Goal: Task Accomplishment & Management: Use online tool/utility

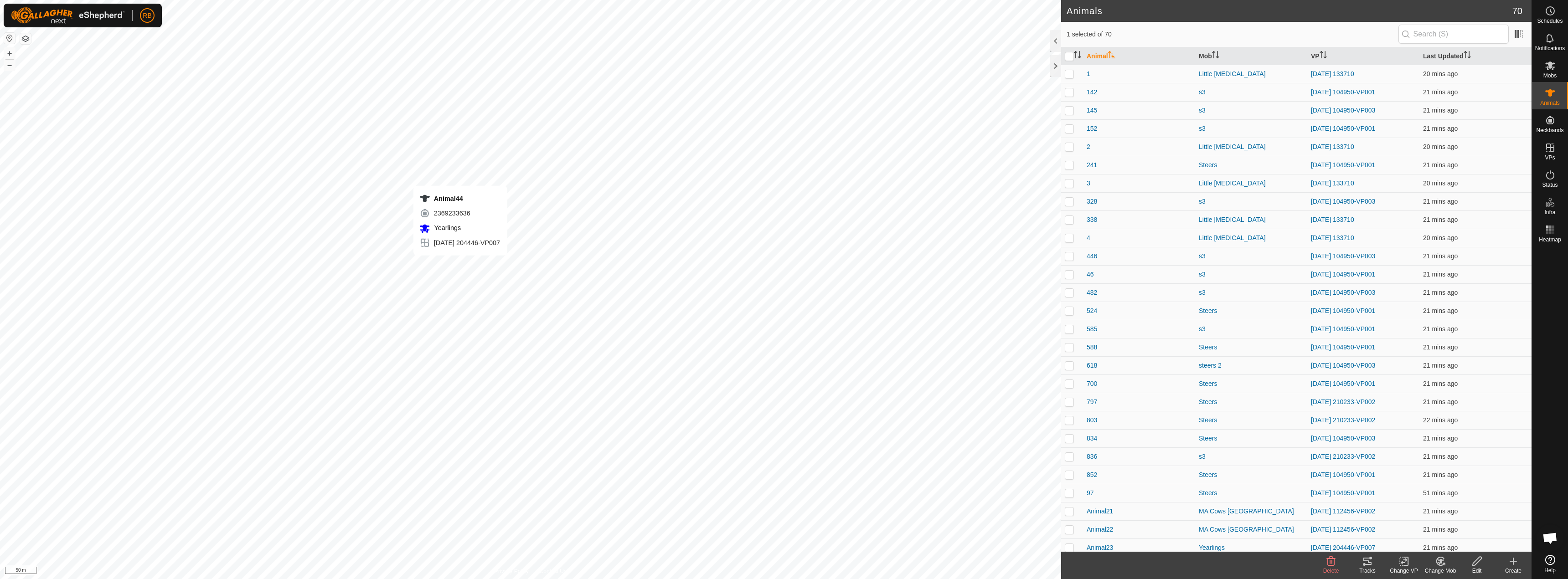
checkbox input "true"
checkbox input "false"
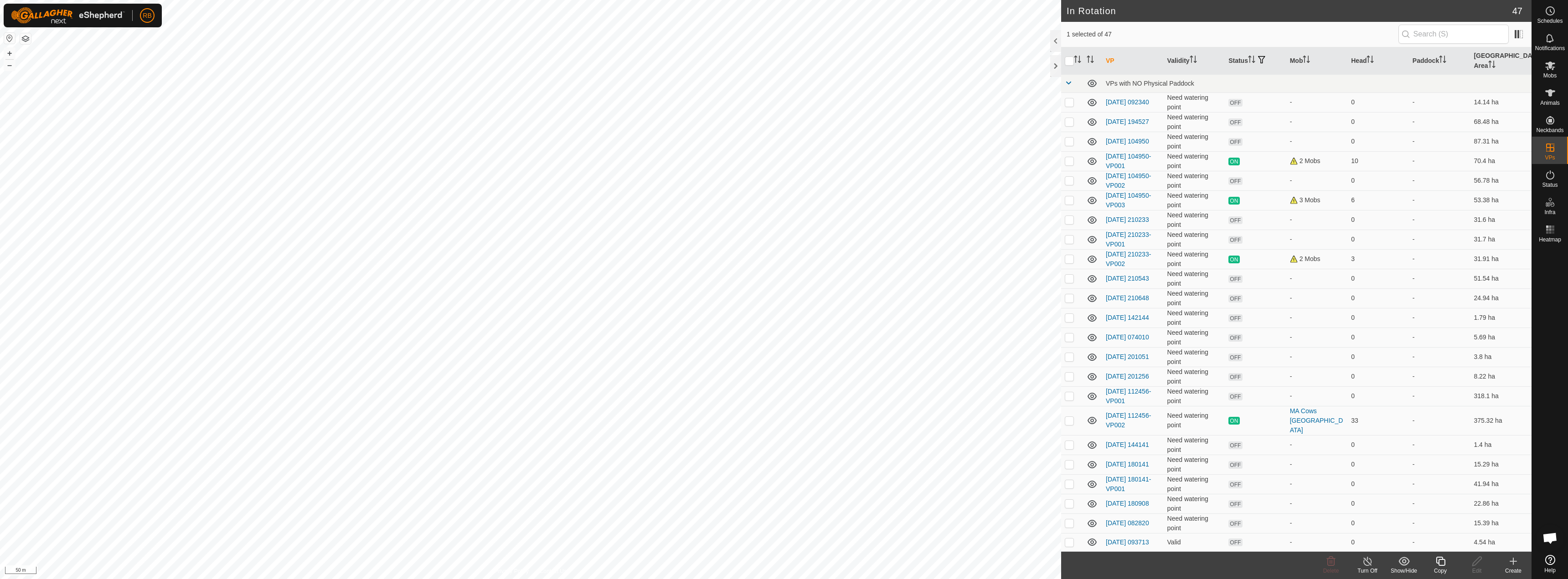
click at [1442, 560] on icon at bounding box center [1441, 562] width 9 height 9
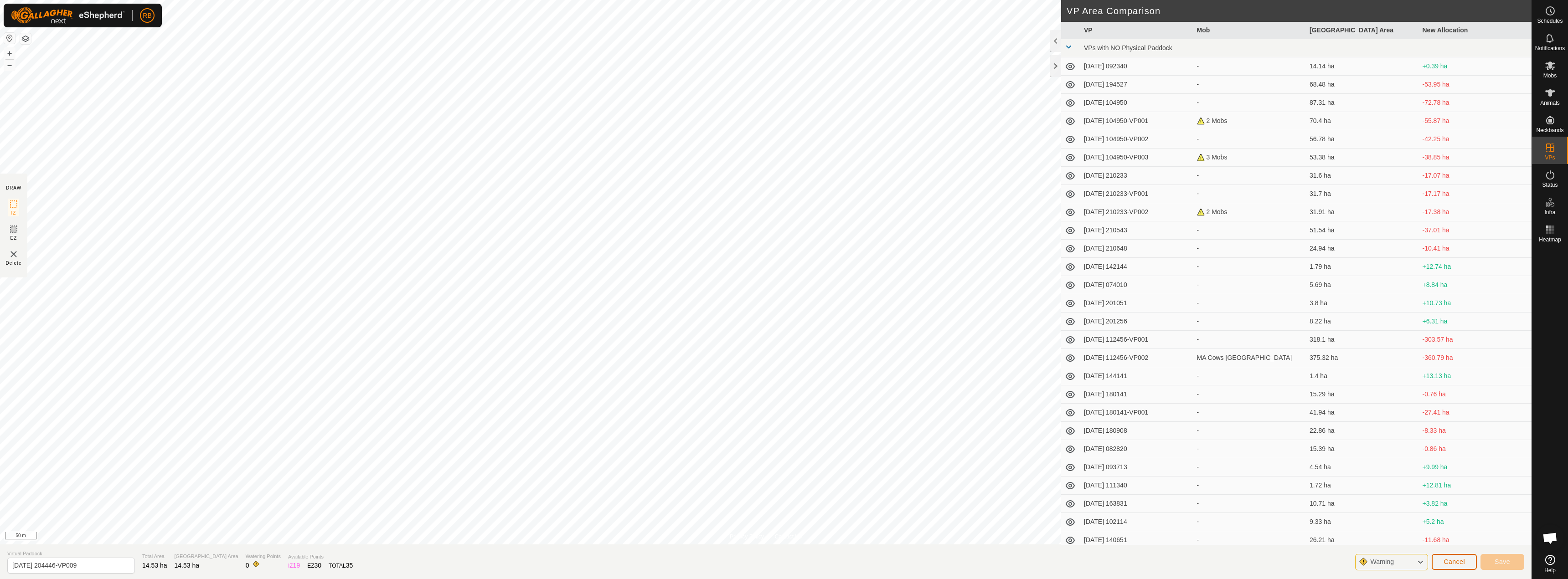
click at [1458, 563] on span "Cancel" at bounding box center [1454, 562] width 21 height 7
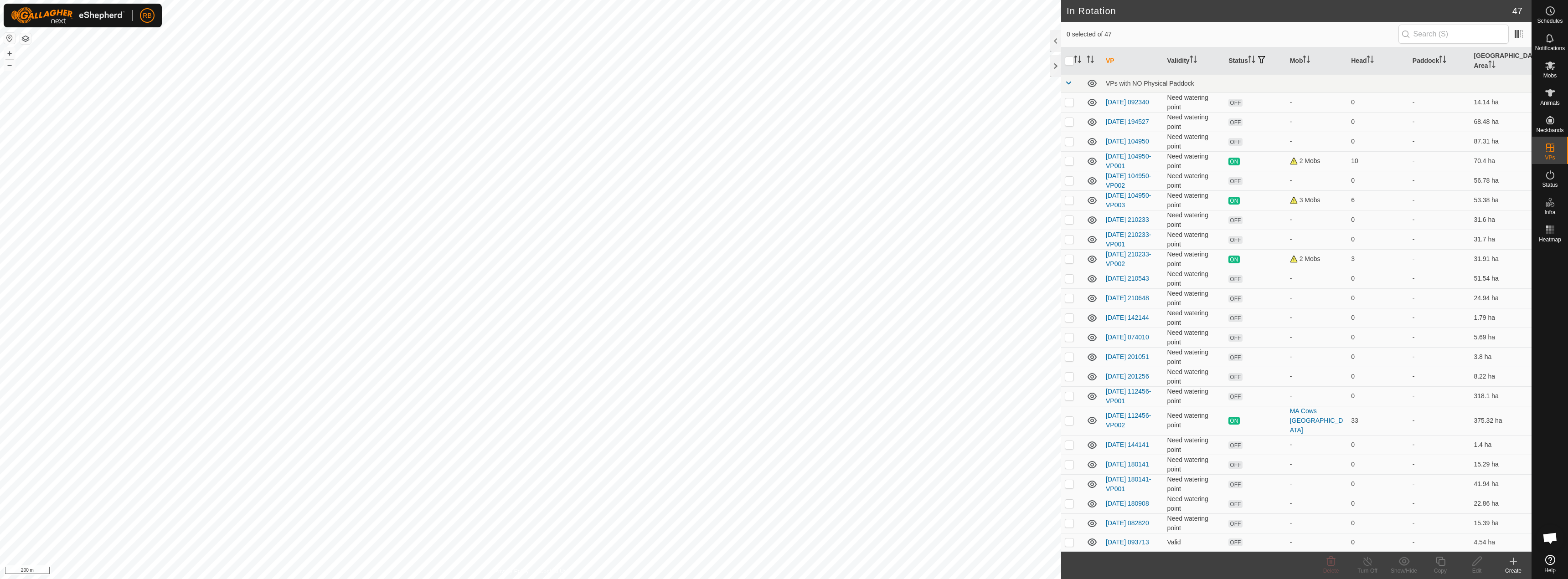
click at [809, 0] on html "RB Schedules Notifications Mobs Animals Neckbands VPs Status Infra Heatmap Help…" at bounding box center [784, 290] width 1568 height 579
checkbox input "true"
checkbox input "false"
click at [1438, 562] on icon at bounding box center [1441, 561] width 12 height 11
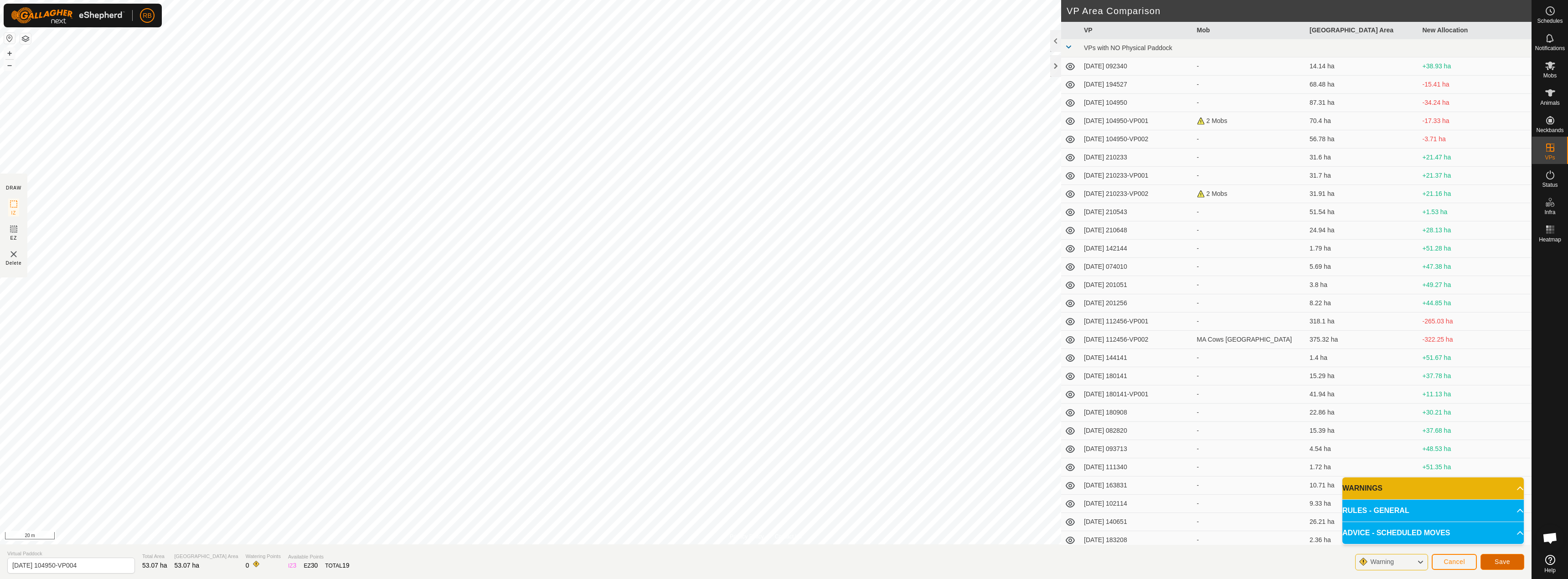
click at [1504, 564] on span "Save" at bounding box center [1502, 562] width 15 height 7
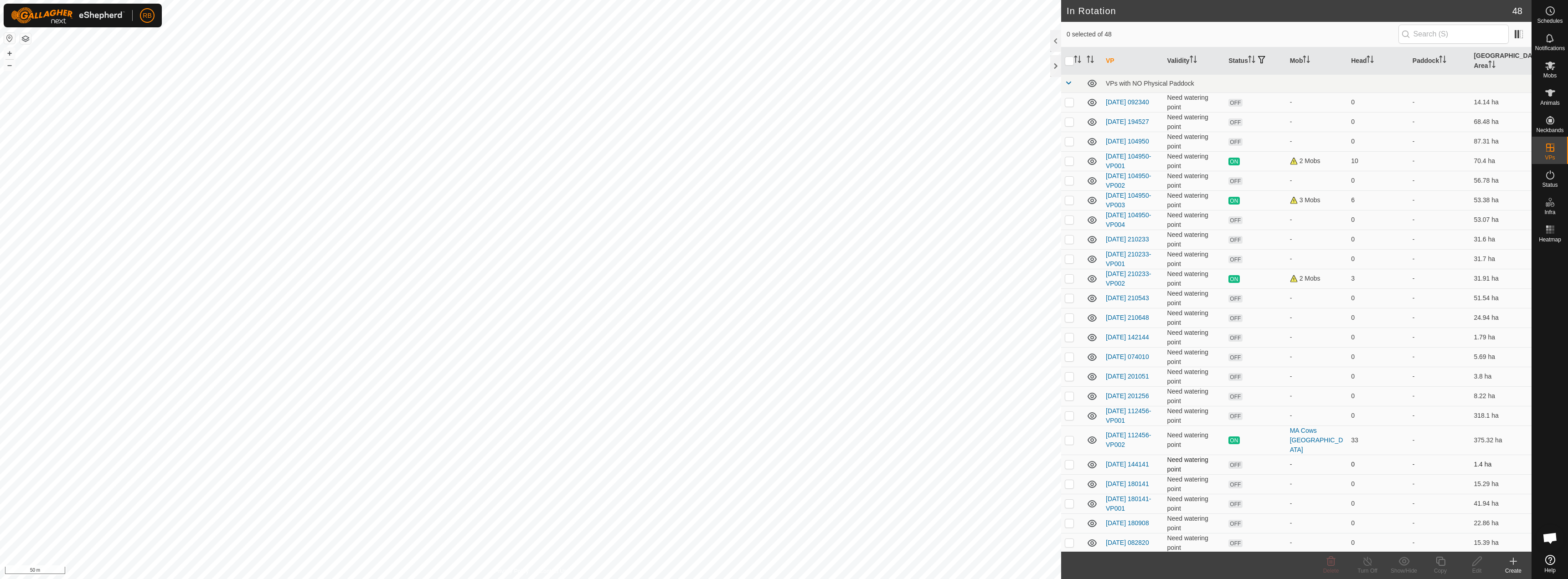
checkbox input "true"
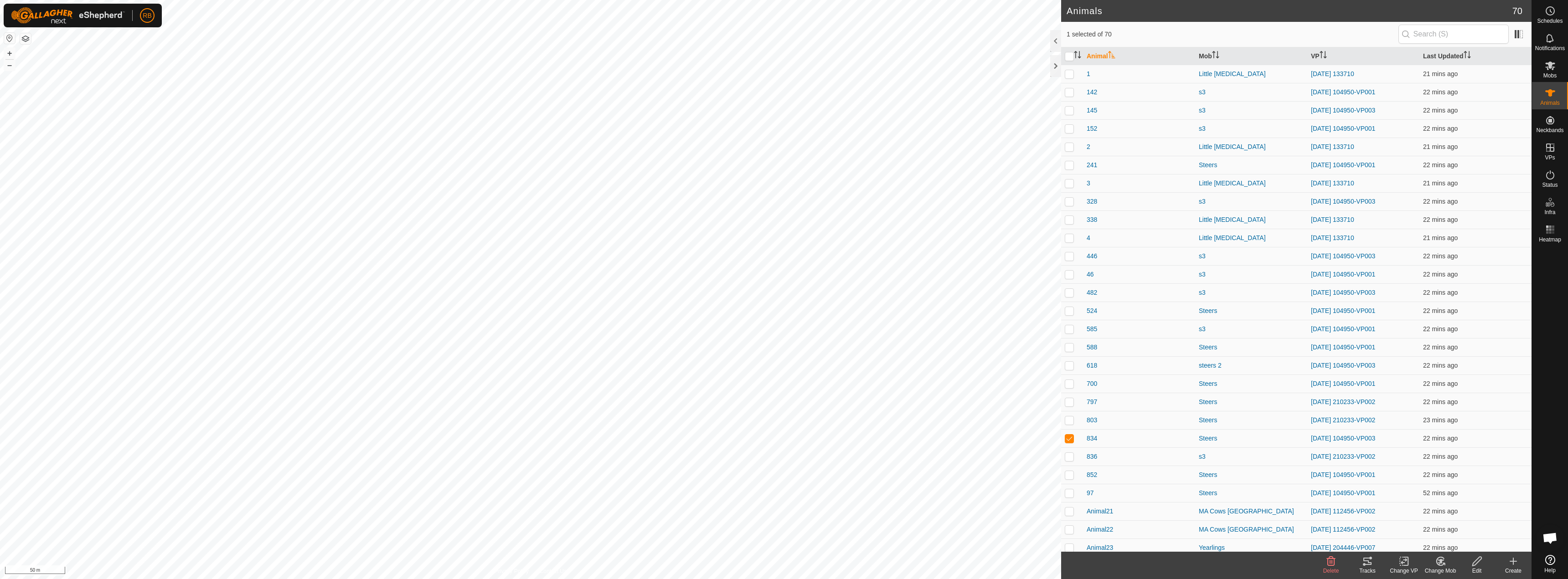
click at [372, 579] on html "RB Schedules Notifications Mobs Animals Neckbands VPs Status Infra Heatmap Help…" at bounding box center [784, 290] width 1568 height 579
checkbox input "true"
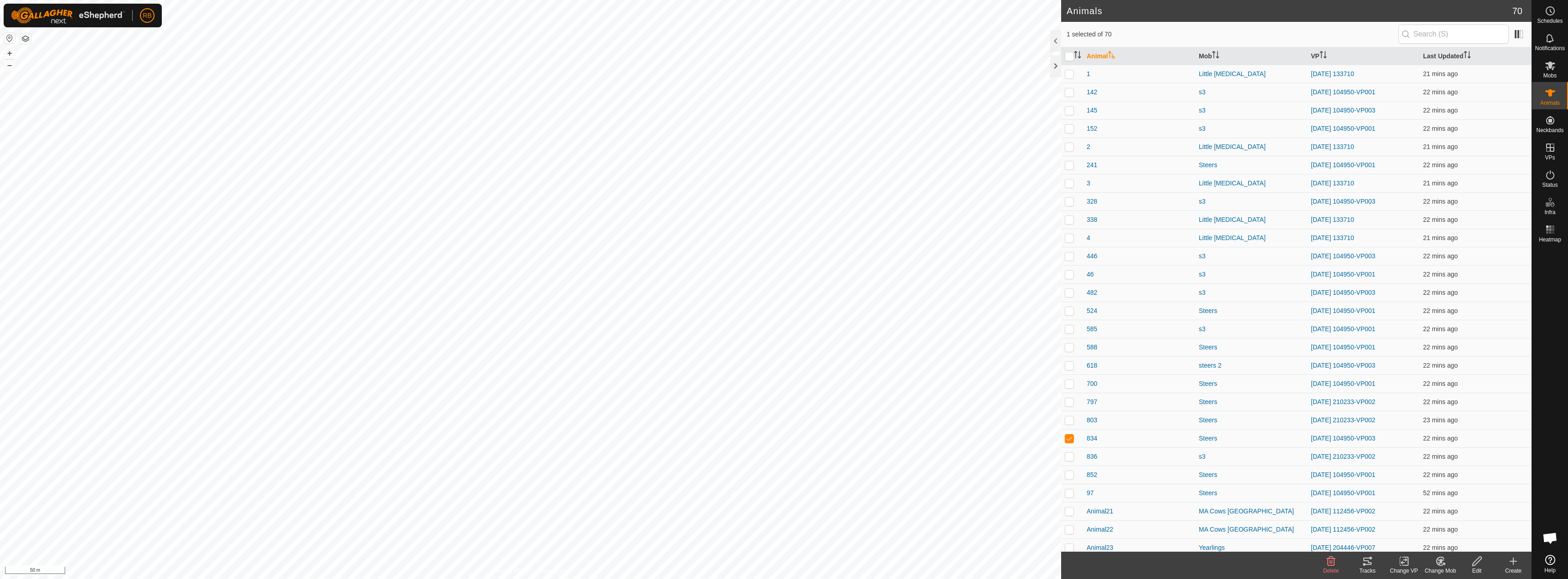
checkbox input "true"
click at [1408, 567] on div "Change VP" at bounding box center [1404, 571] width 37 height 8
click at [1433, 521] on link "Choose VP..." at bounding box center [1431, 522] width 90 height 18
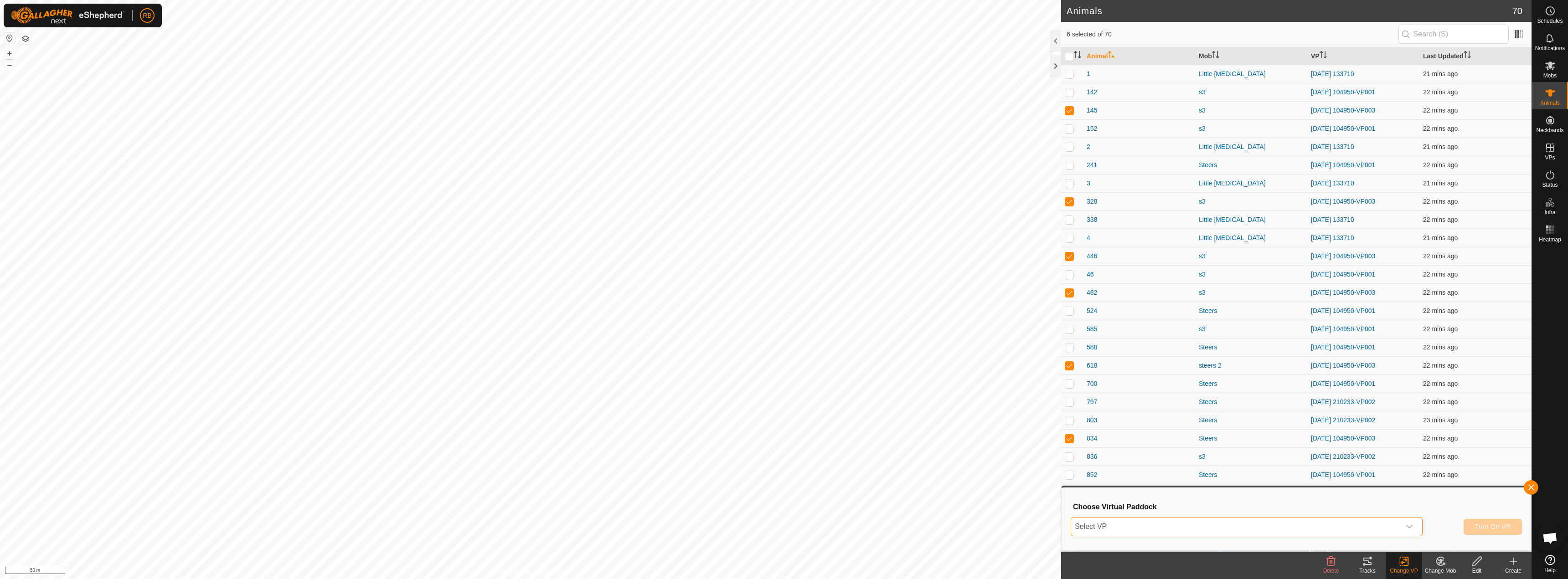
click at [1185, 523] on span "Select VP" at bounding box center [1236, 527] width 329 height 18
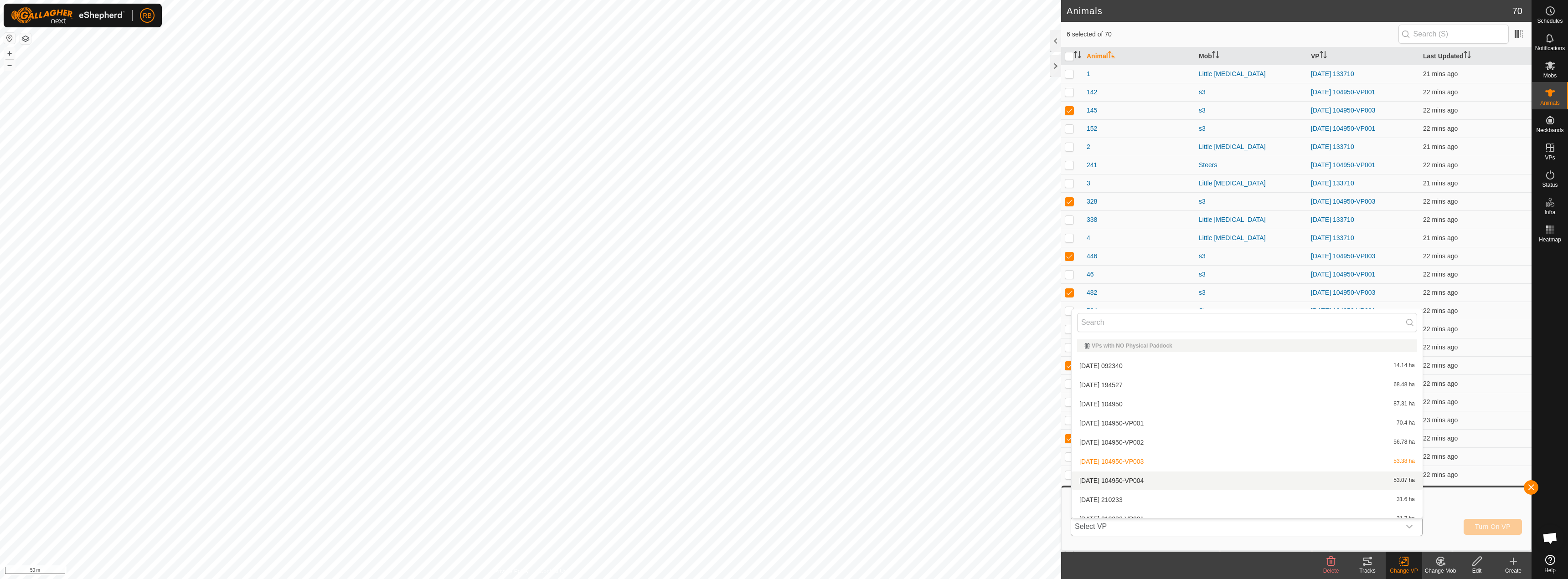
click at [1139, 481] on li "[DATE] 104950-VP004 53.07 ha" at bounding box center [1248, 481] width 351 height 18
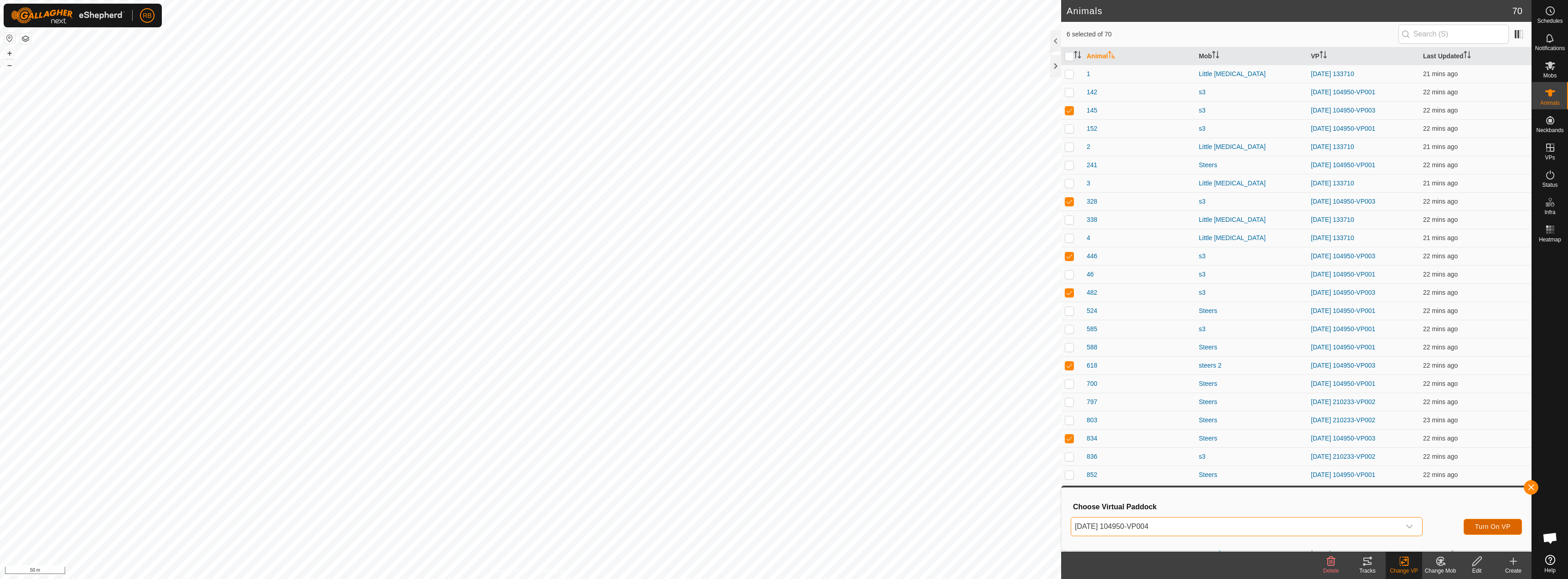
click at [1482, 523] on span "Turn On VP" at bounding box center [1493, 526] width 35 height 7
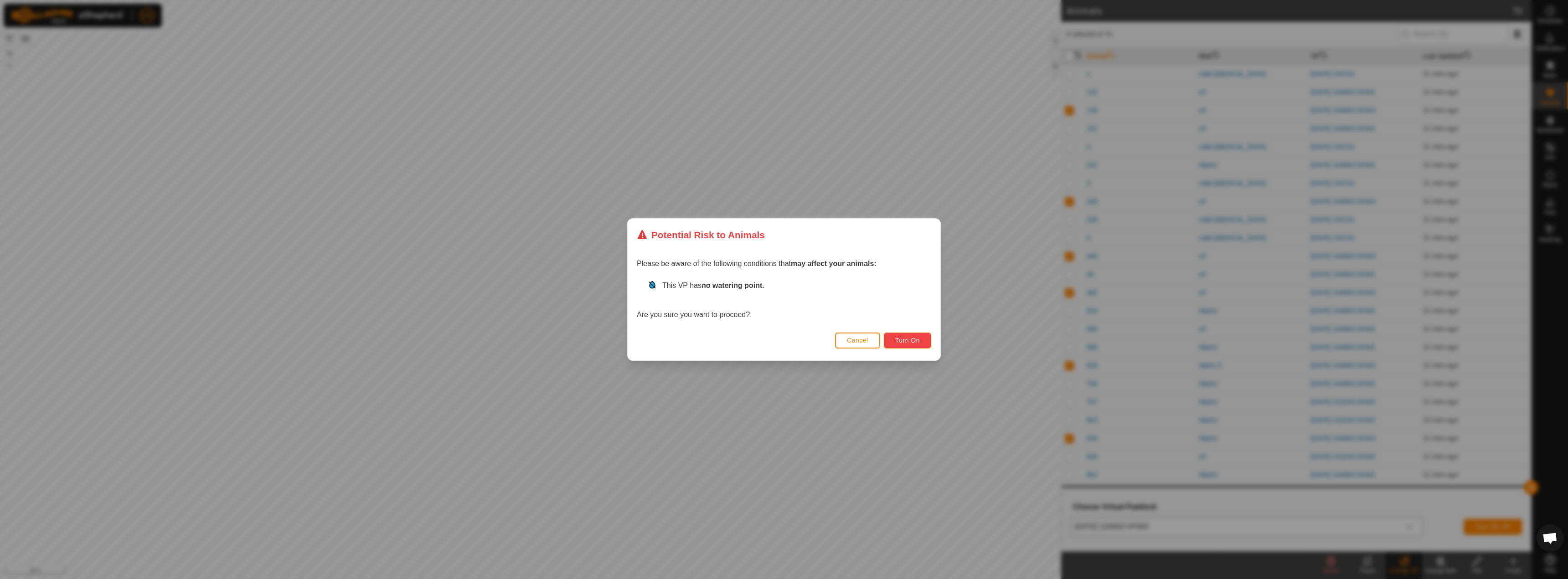
click at [916, 343] on span "Turn On" at bounding box center [907, 340] width 24 height 7
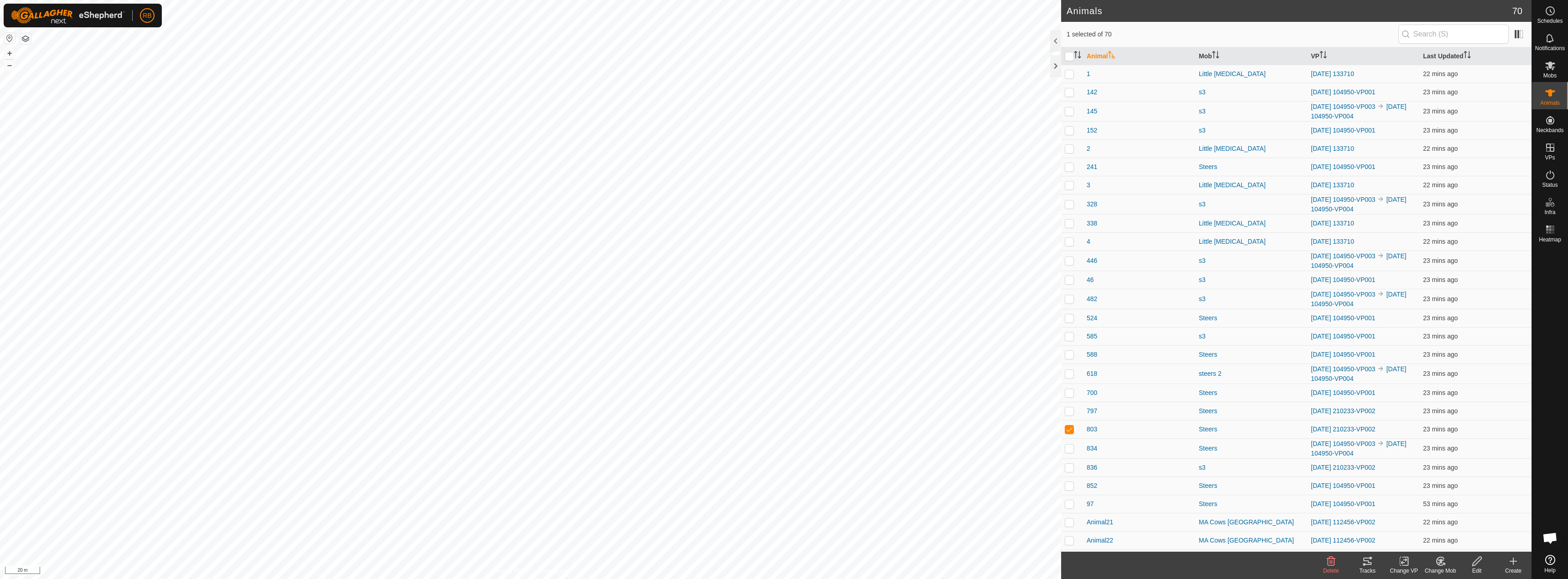
click at [1373, 564] on tracks-svg-icon at bounding box center [1367, 561] width 37 height 11
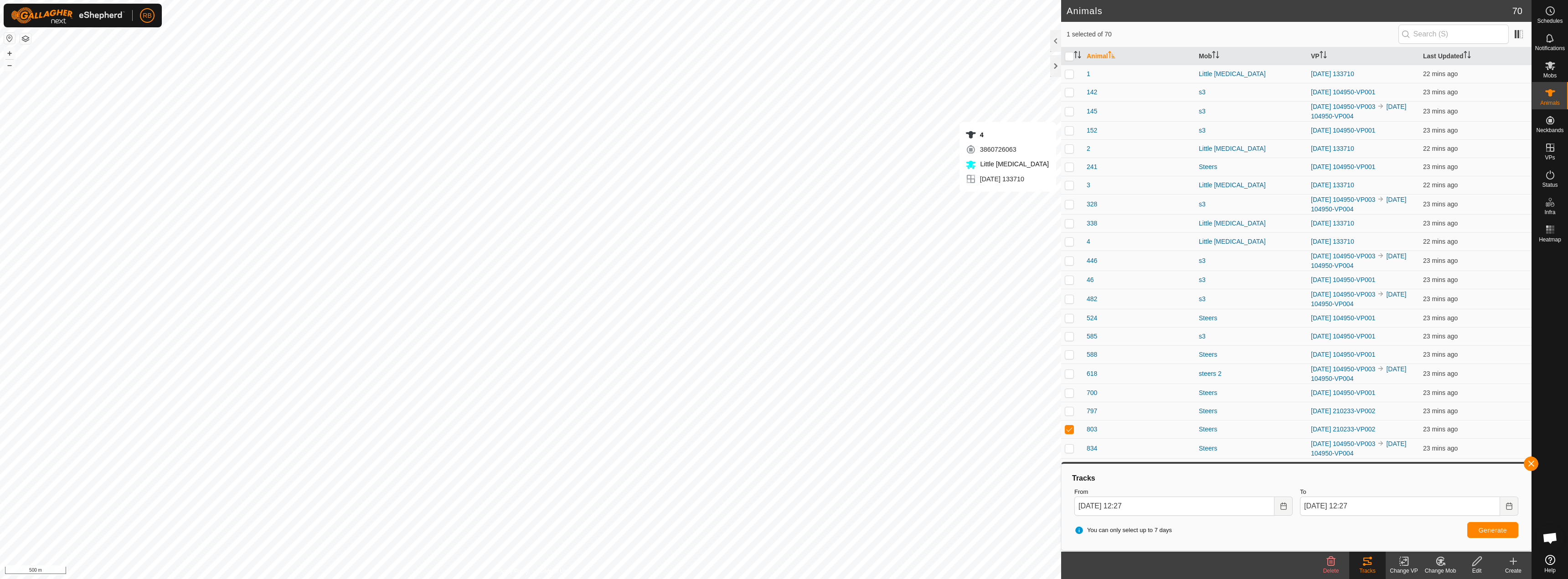
checkbox input "true"
checkbox input "false"
checkbox input "true"
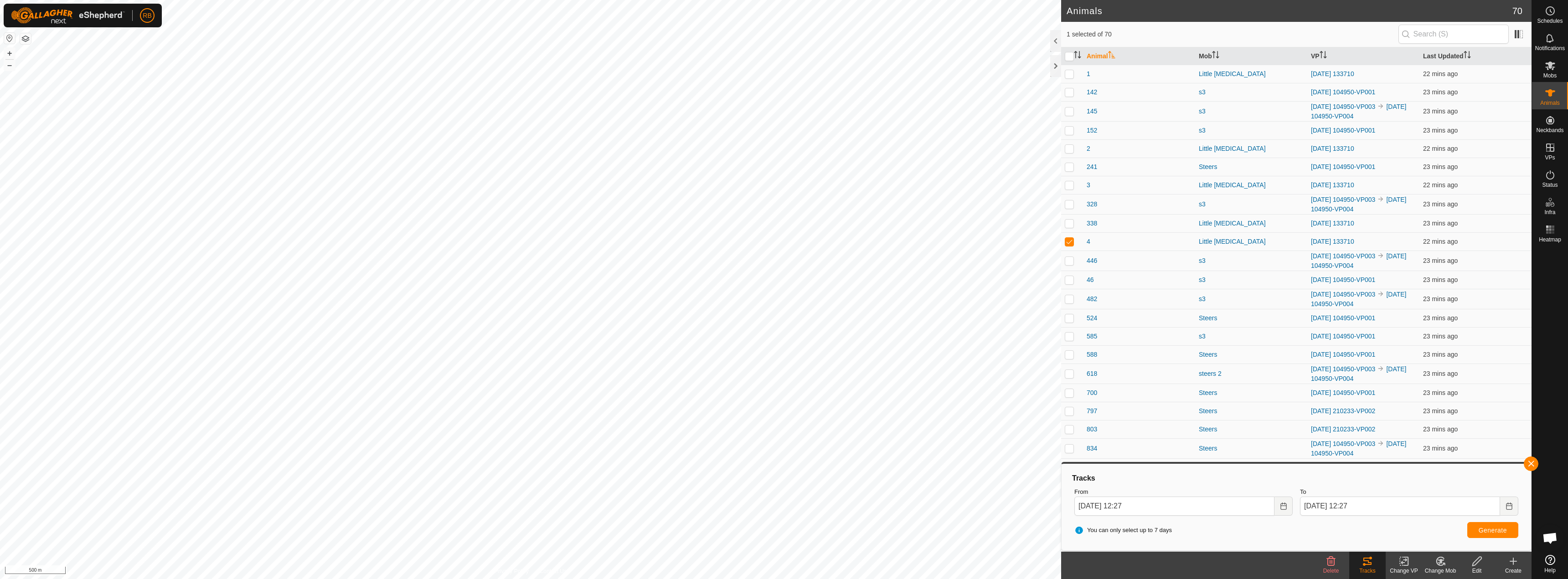
checkbox input "true"
click at [1534, 460] on button "button" at bounding box center [1531, 464] width 15 height 15
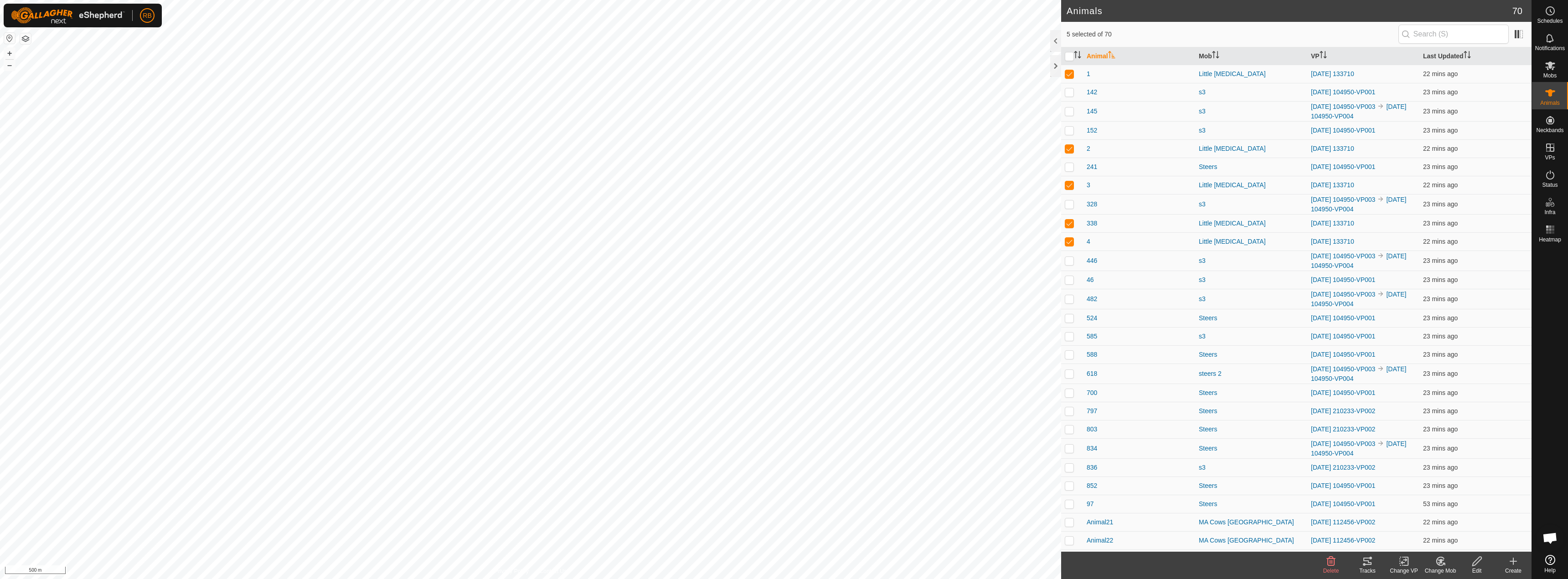
click at [1363, 566] on icon at bounding box center [1367, 561] width 11 height 11
